Goal: Obtain resource: Download file/media

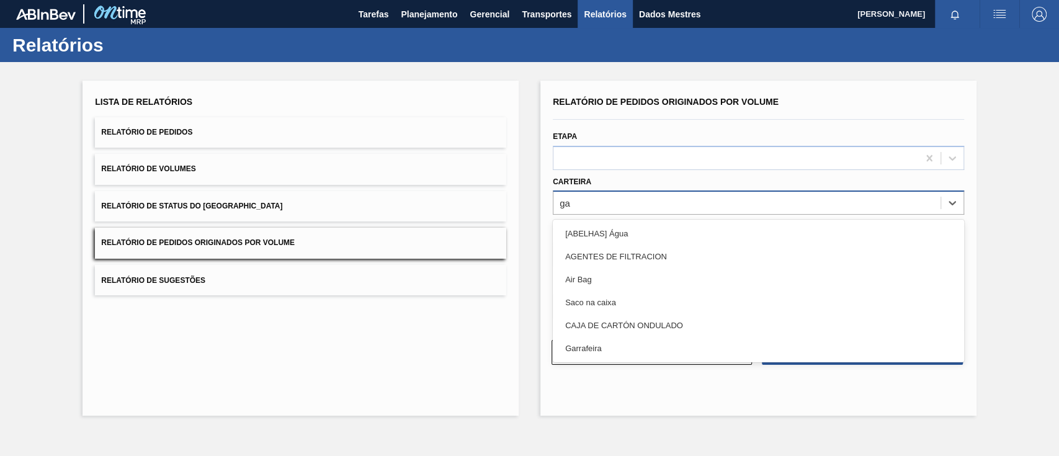
type input "g"
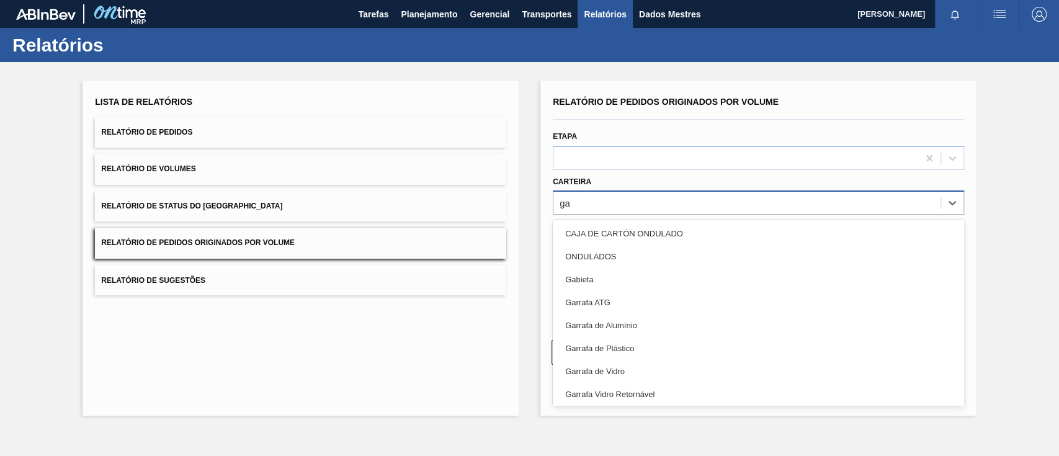
type input "gar"
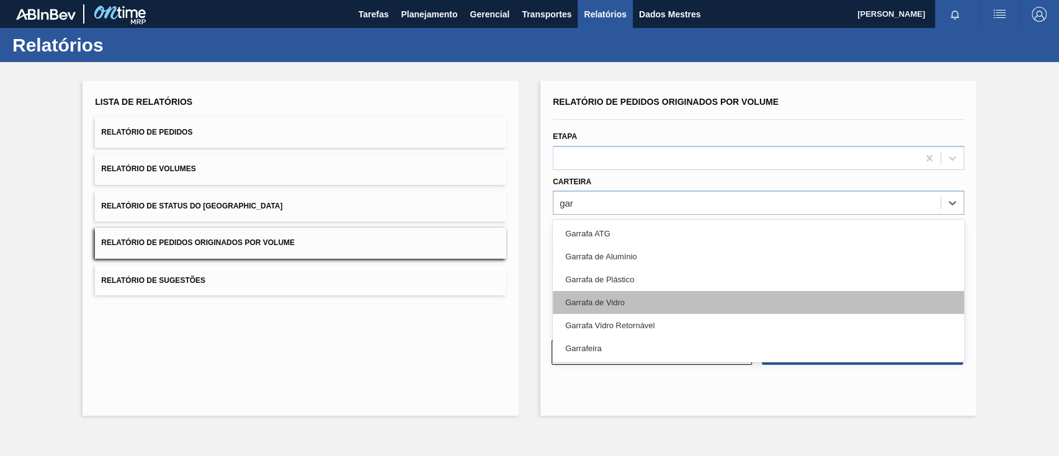
click at [593, 292] on div "Garrafa de Vidro" at bounding box center [758, 302] width 411 height 23
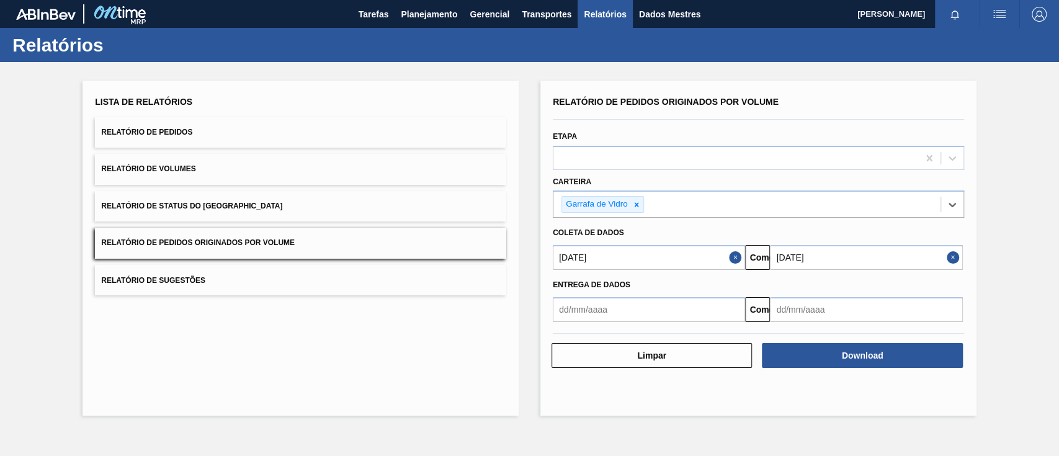
click at [871, 253] on input "[DATE]" at bounding box center [866, 257] width 192 height 25
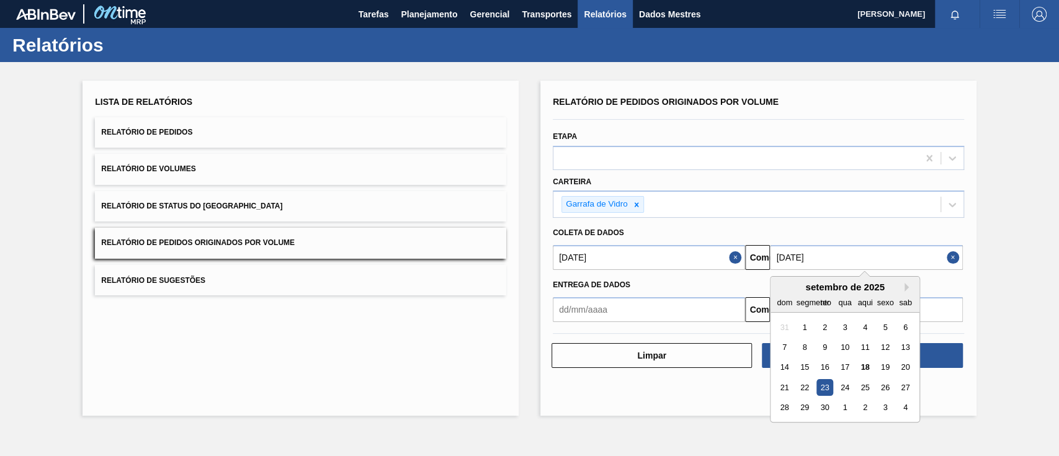
click at [983, 305] on div "Lista de Relatórios Relatório de Pedidos Relatório de Volumes Relatório de Stat…" at bounding box center [529, 246] width 1059 height 369
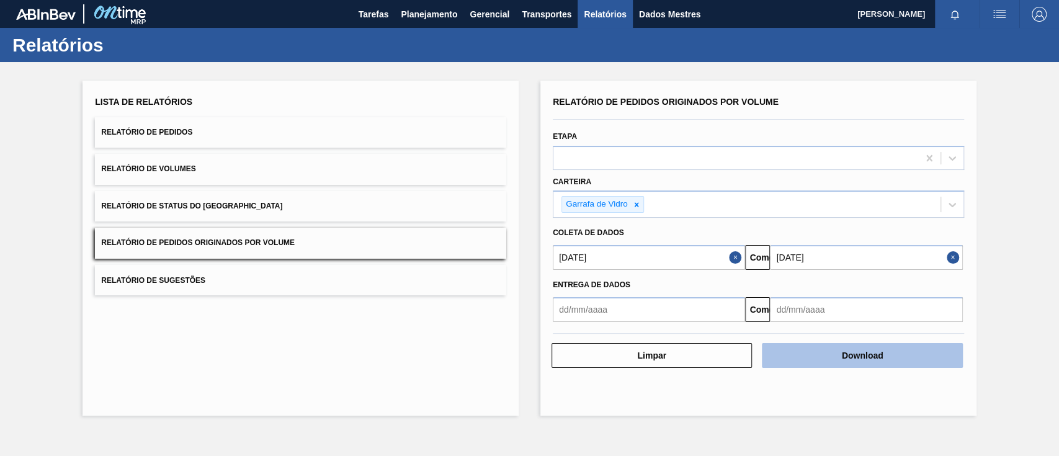
click at [903, 361] on button "Download" at bounding box center [862, 355] width 200 height 25
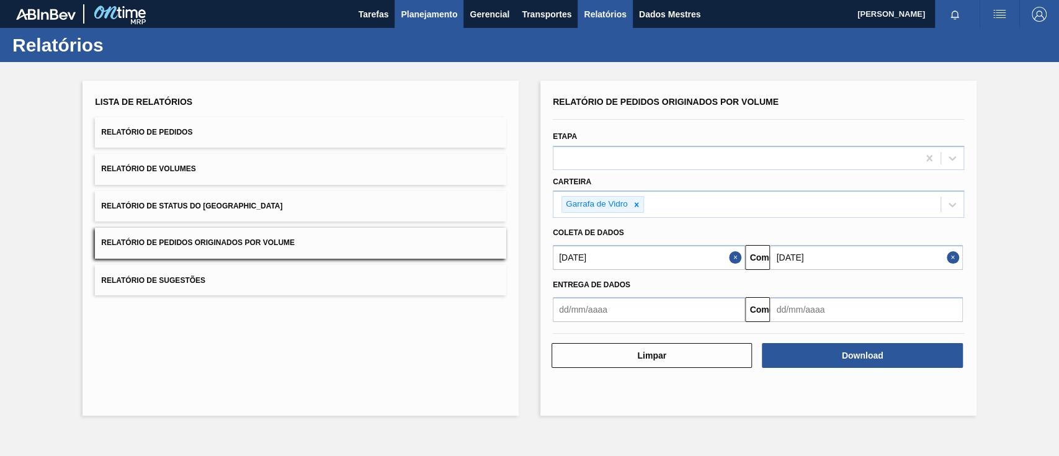
click at [417, 13] on font "Planejamento" at bounding box center [429, 14] width 56 height 10
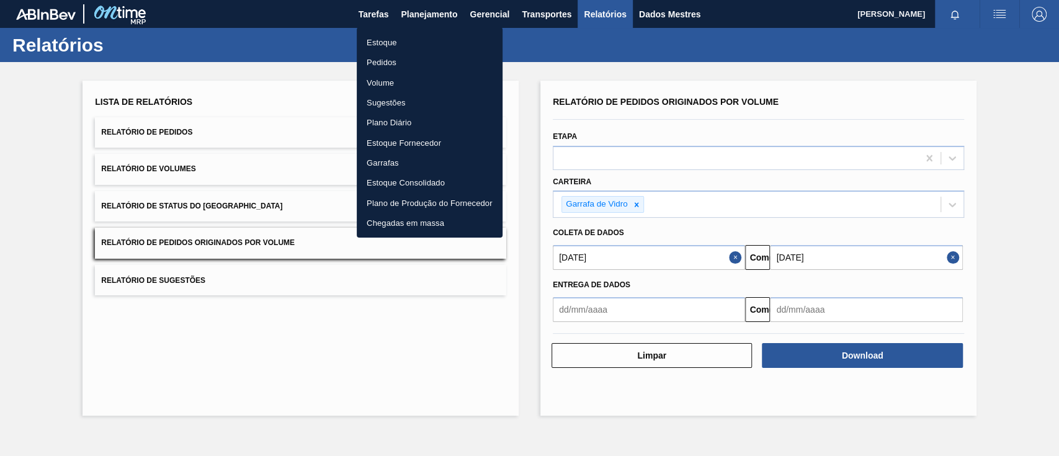
click at [377, 61] on font "Pedidos" at bounding box center [382, 62] width 30 height 9
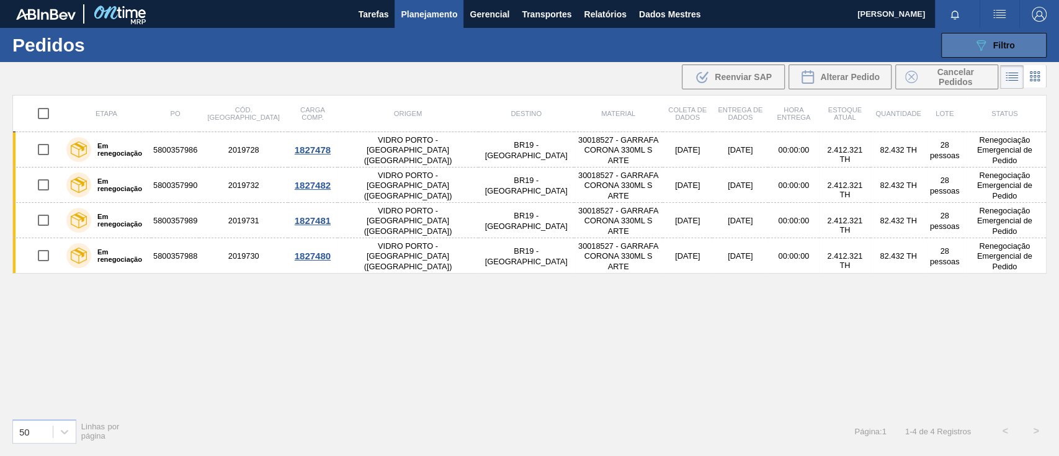
click at [981, 50] on icon at bounding box center [981, 45] width 9 height 11
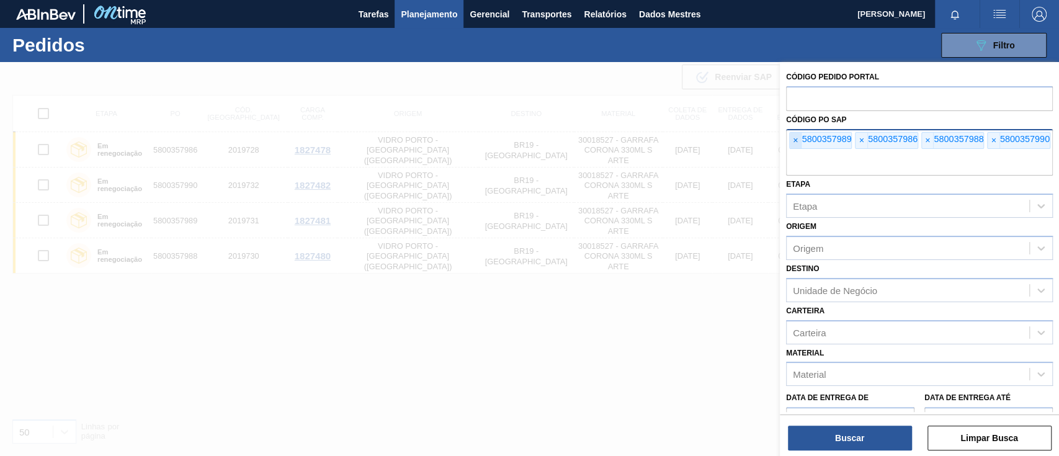
click at [796, 138] on font "×" at bounding box center [795, 140] width 5 height 10
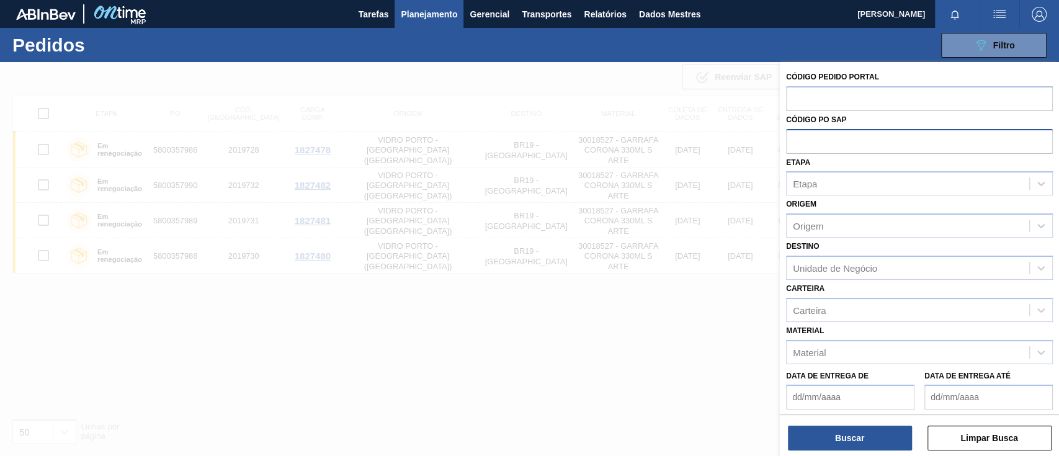
click at [796, 138] on input "text" at bounding box center [919, 141] width 267 height 24
paste input "text"
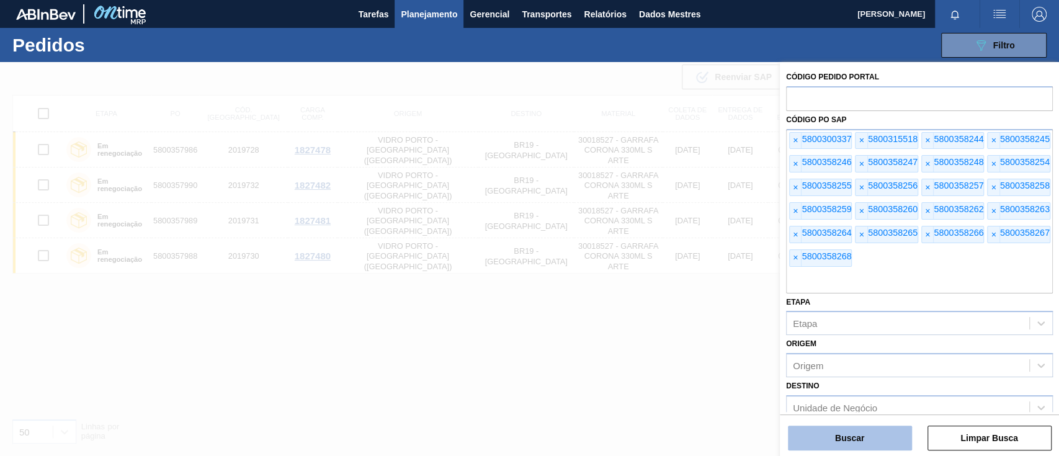
click at [847, 433] on font "Buscar" at bounding box center [849, 438] width 29 height 10
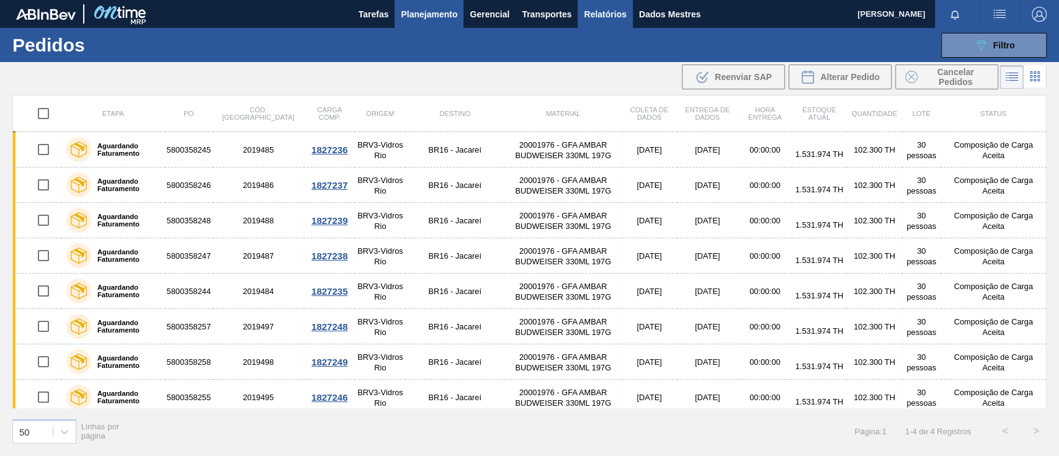
click at [621, 17] on font "Relatórios" at bounding box center [605, 14] width 42 height 10
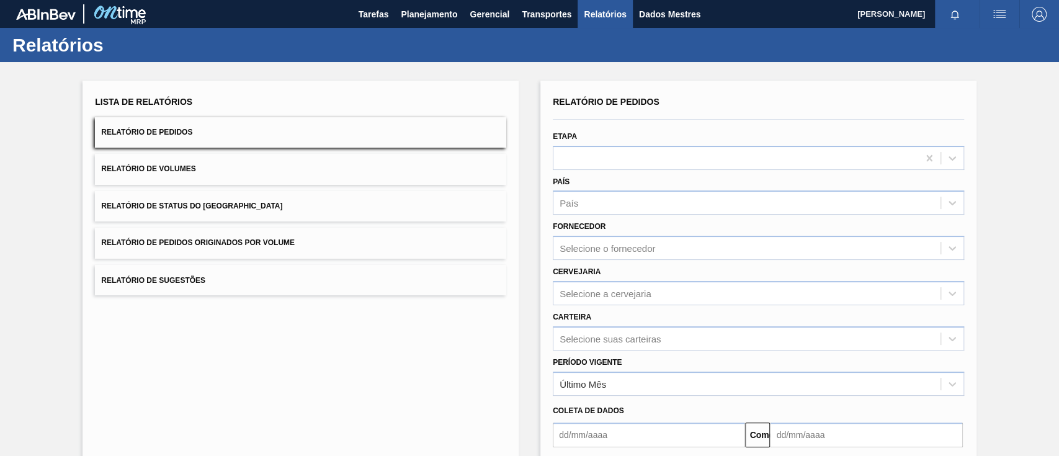
click at [369, 246] on button "Relatório de Pedidos Originados por Volume" at bounding box center [300, 243] width 411 height 30
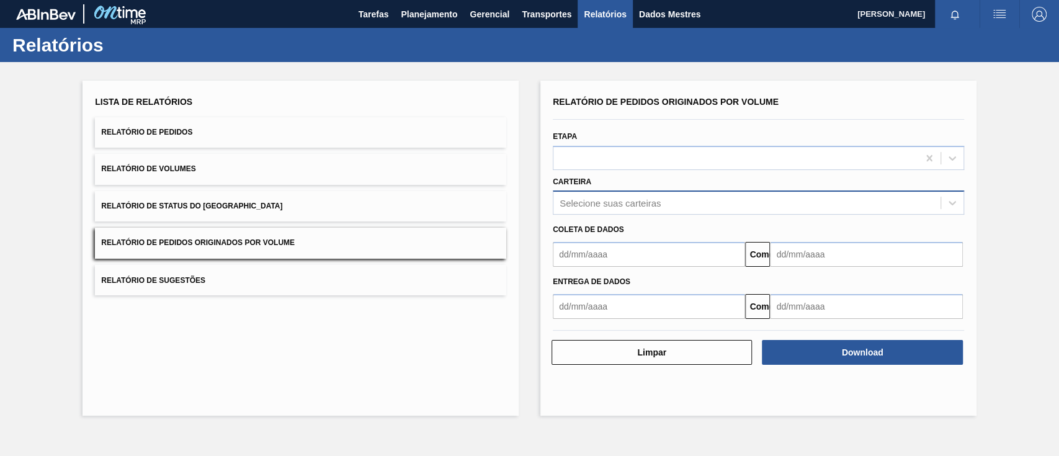
click at [601, 199] on font "Selecione suas carteiras" at bounding box center [610, 203] width 101 height 11
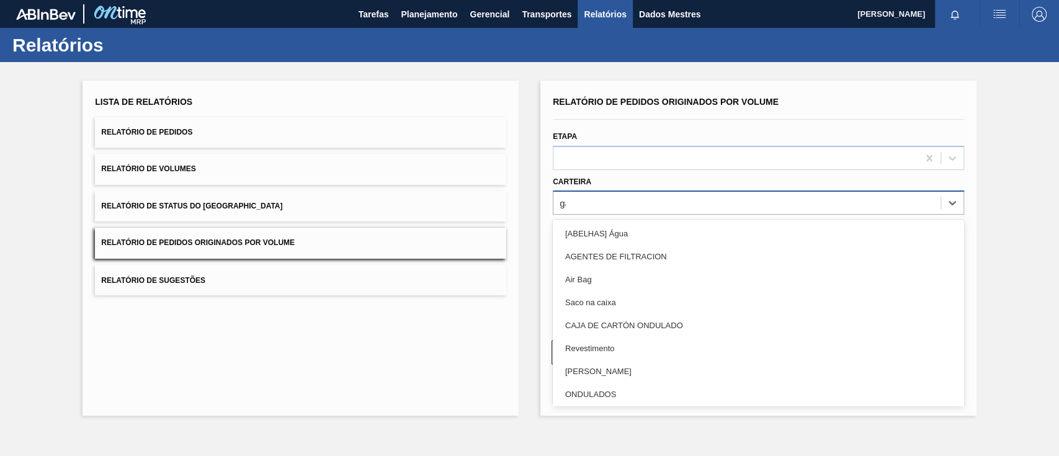
type input "gar"
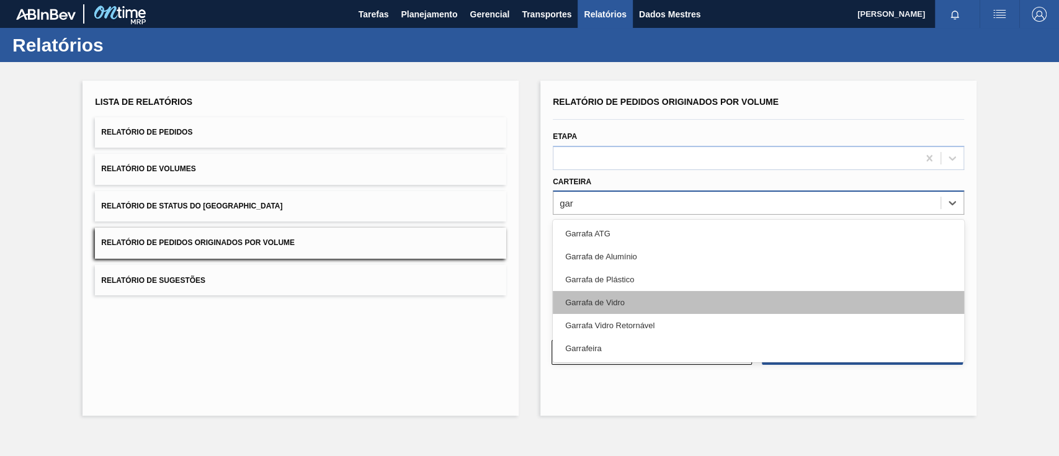
click at [614, 301] on font "Garrafa de Vidro" at bounding box center [595, 302] width 60 height 9
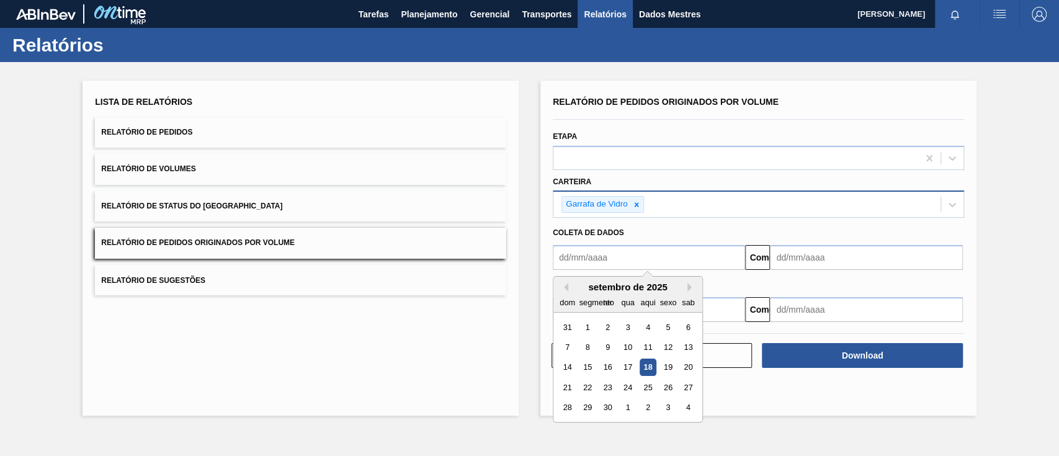
click at [595, 252] on input "text" at bounding box center [649, 257] width 192 height 25
click at [586, 326] on font "1" at bounding box center [588, 327] width 4 height 9
type input "[DATE]"
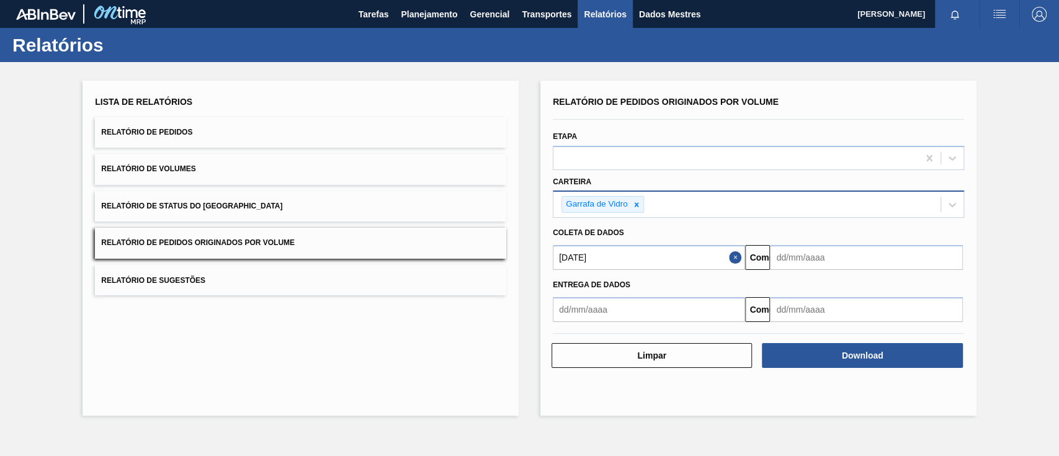
click at [808, 258] on input "text" at bounding box center [866, 257] width 192 height 25
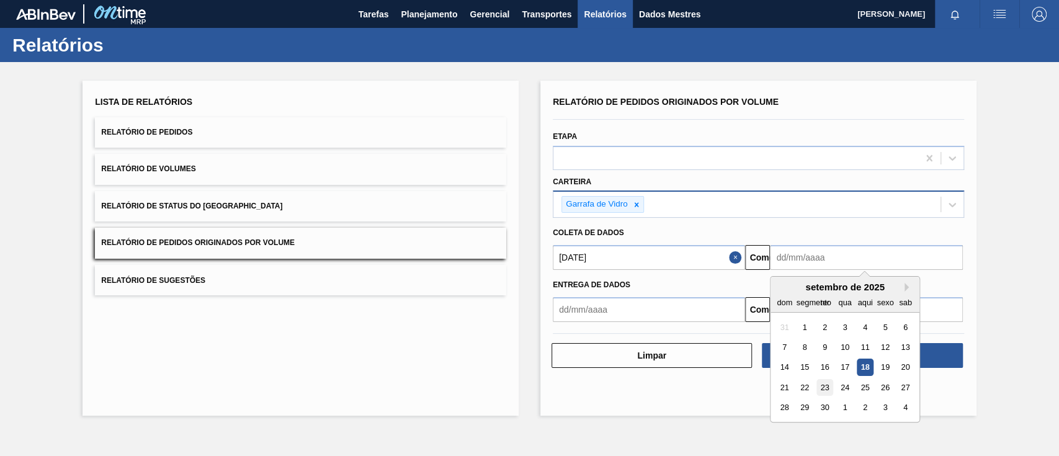
click at [824, 387] on font "23" at bounding box center [825, 387] width 9 height 9
type input "[DATE]"
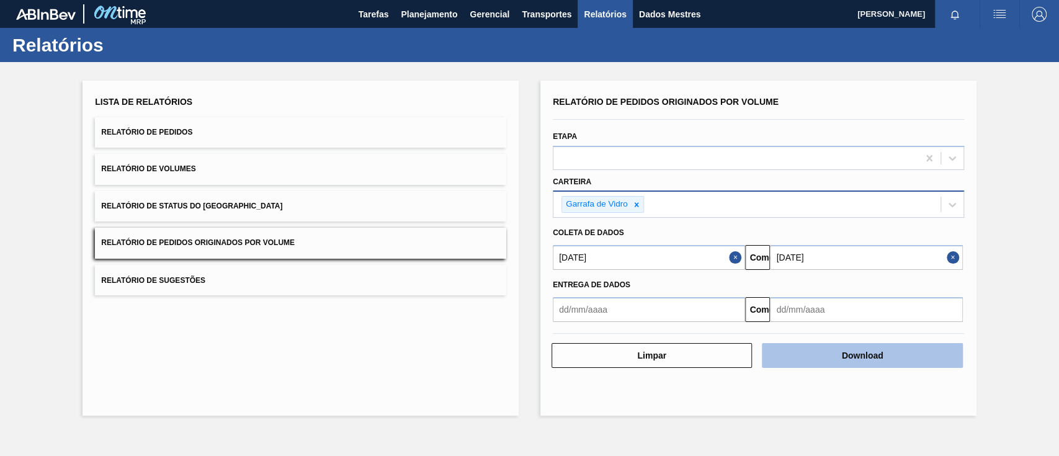
click at [856, 348] on button "Download" at bounding box center [862, 355] width 200 height 25
click at [899, 356] on button "Download" at bounding box center [862, 355] width 200 height 25
